Goal: Task Accomplishment & Management: Use online tool/utility

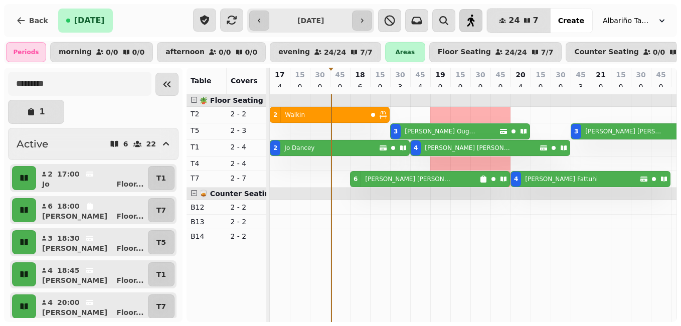
click at [482, 27] on button "button" at bounding box center [470, 20] width 23 height 23
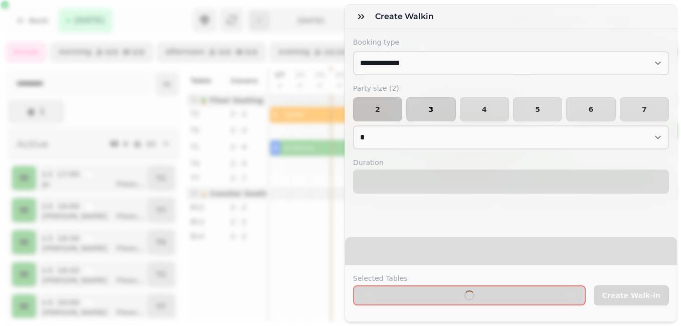
click at [441, 110] on span "3" at bounding box center [431, 109] width 32 height 7
select select "*"
select select "****"
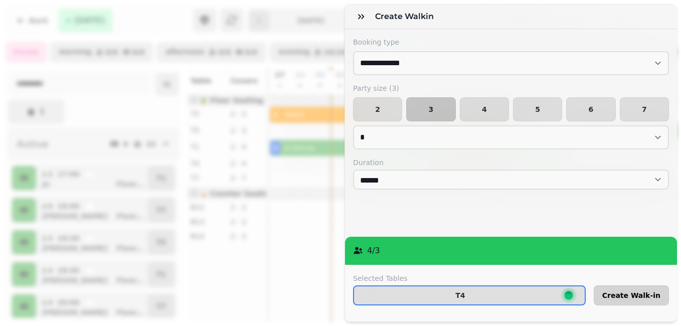
click at [624, 292] on span "Create Walk-in" at bounding box center [631, 295] width 58 height 7
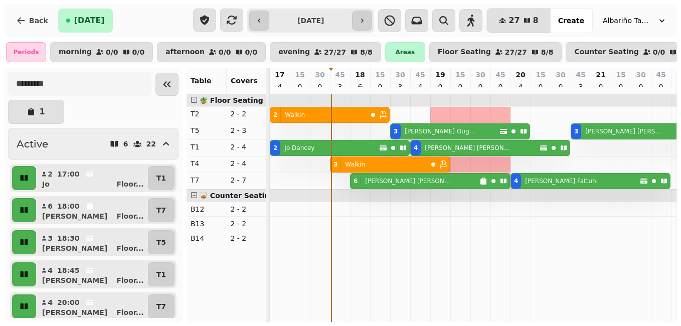
drag, startPoint x: 458, startPoint y: 172, endPoint x: 437, endPoint y: 173, distance: 21.1
click at [270, 172] on div "3 Walkin 3 Walkin" at bounding box center [270, 164] width 0 height 16
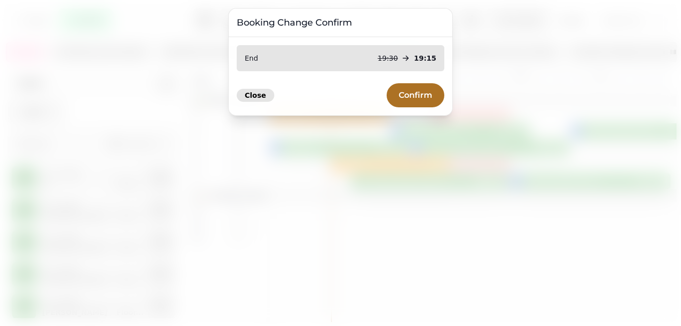
click at [253, 96] on span "Close" at bounding box center [256, 95] width 22 height 7
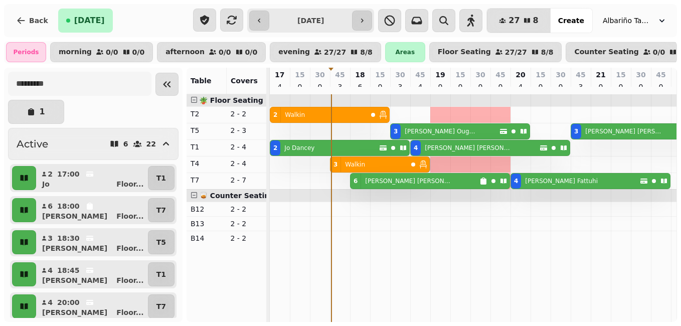
drag, startPoint x: 458, startPoint y: 171, endPoint x: 402, endPoint y: 162, distance: 57.0
click at [270, 162] on div "3 Walkin 3 Walkin" at bounding box center [270, 164] width 0 height 16
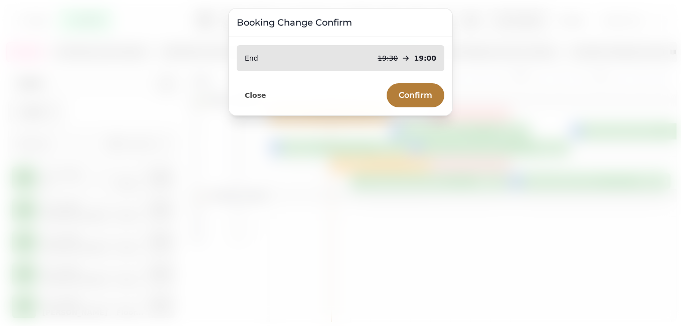
click at [405, 95] on span "Confirm" at bounding box center [416, 95] width 34 height 8
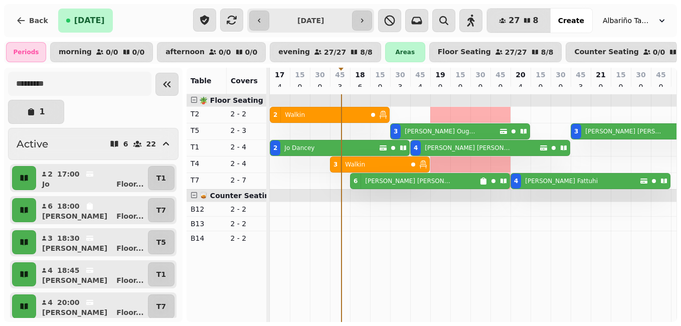
click at [388, 122] on div at bounding box center [390, 115] width 4 height 16
drag, startPoint x: 419, startPoint y: 171, endPoint x: 399, endPoint y: 168, distance: 19.8
click at [270, 168] on div "3 Walkin 3 Walkin" at bounding box center [270, 164] width 0 height 16
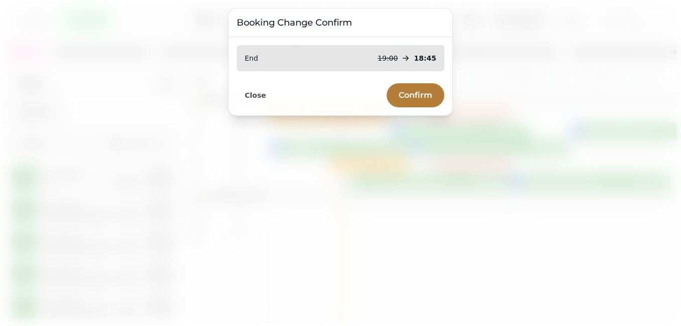
click at [415, 96] on span "Confirm" at bounding box center [416, 95] width 34 height 8
